Goal: Information Seeking & Learning: Understand process/instructions

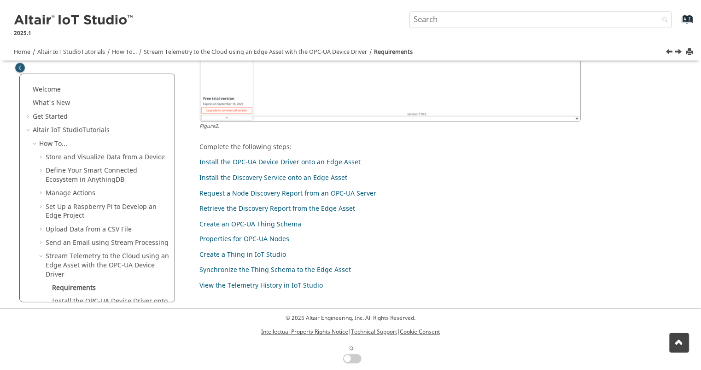
scroll to position [648, 0]
click at [340, 192] on link "Request a Node Discovery Report from an OPC-UA Server" at bounding box center [288, 193] width 177 height 10
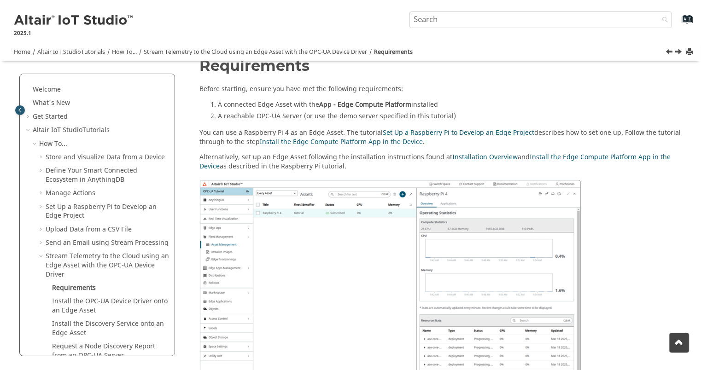
scroll to position [0, 0]
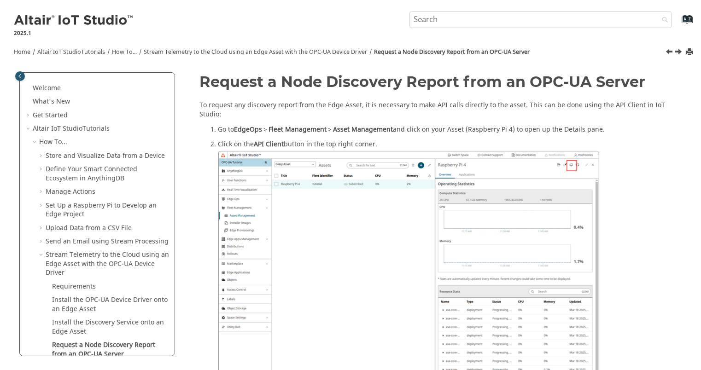
scroll to position [126, 0]
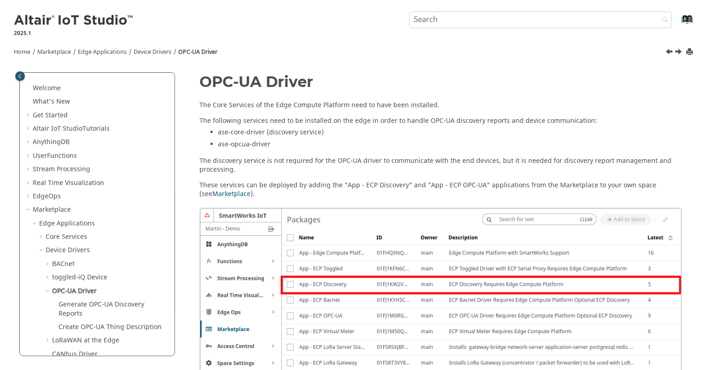
scroll to position [72, 0]
